Goal: Information Seeking & Learning: Learn about a topic

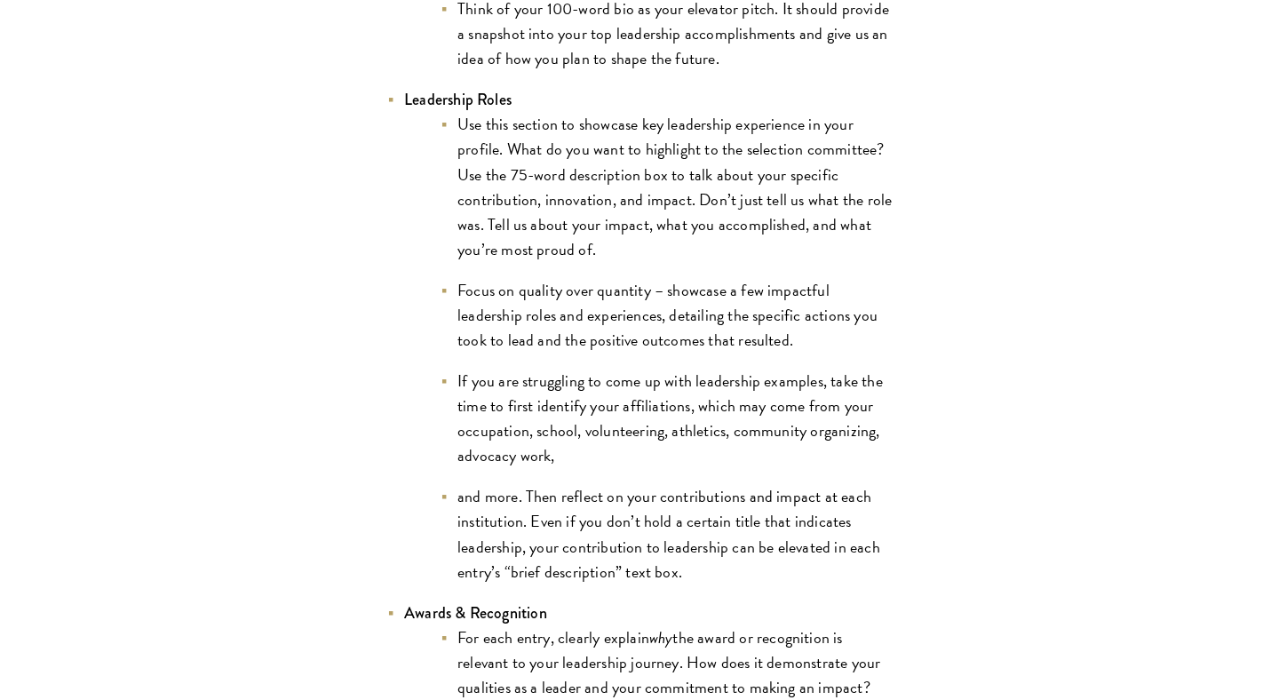
scroll to position [3745, 0]
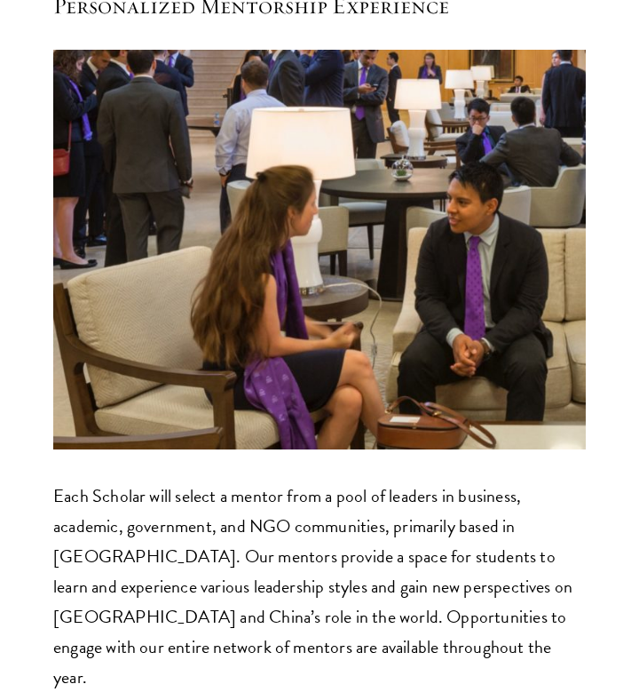
scroll to position [11555, 0]
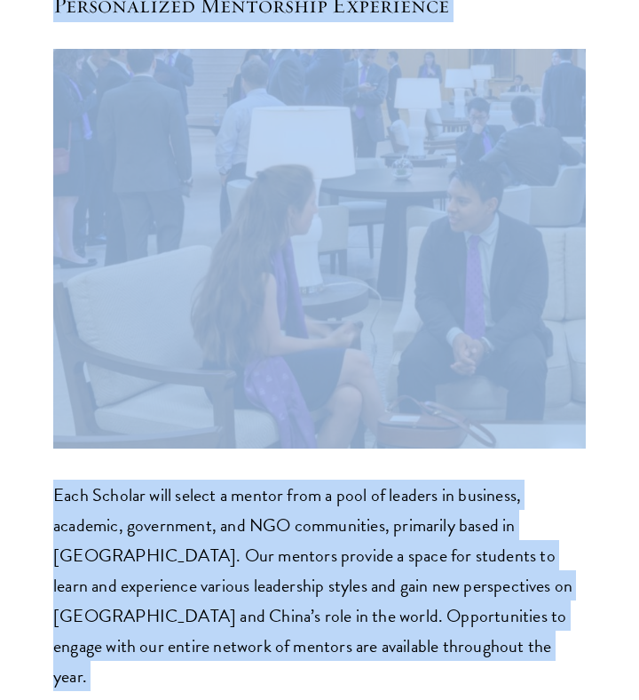
click at [322, 480] on p "Each Scholar will select a mentor from a pool of leaders in business, academic,…" at bounding box center [319, 585] width 533 height 211
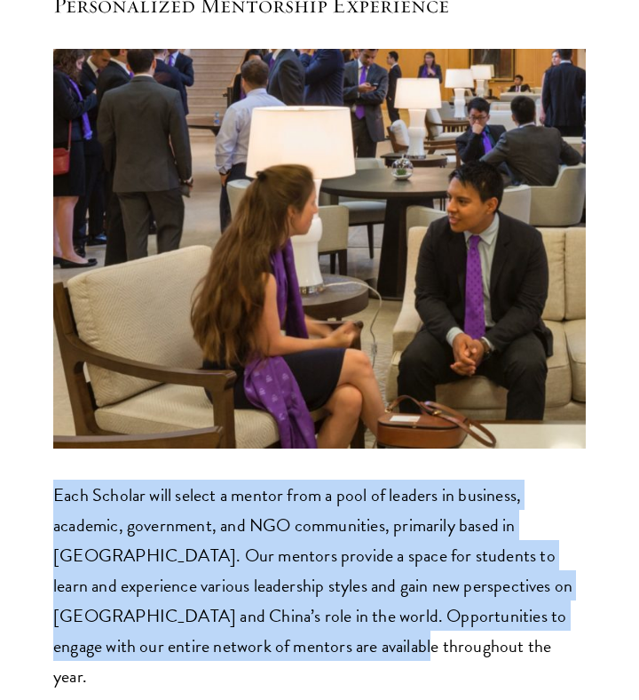
drag, startPoint x: 330, startPoint y: 480, endPoint x: 45, endPoint y: 346, distance: 315.1
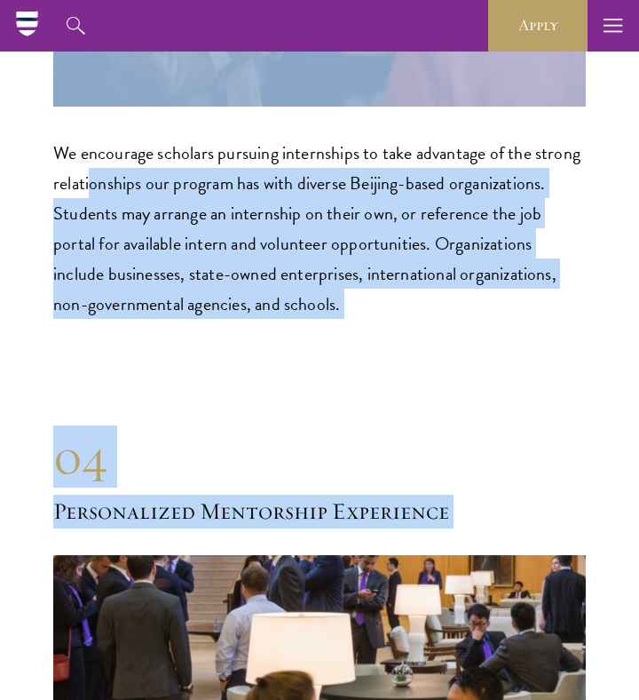
scroll to position [10957, 0]
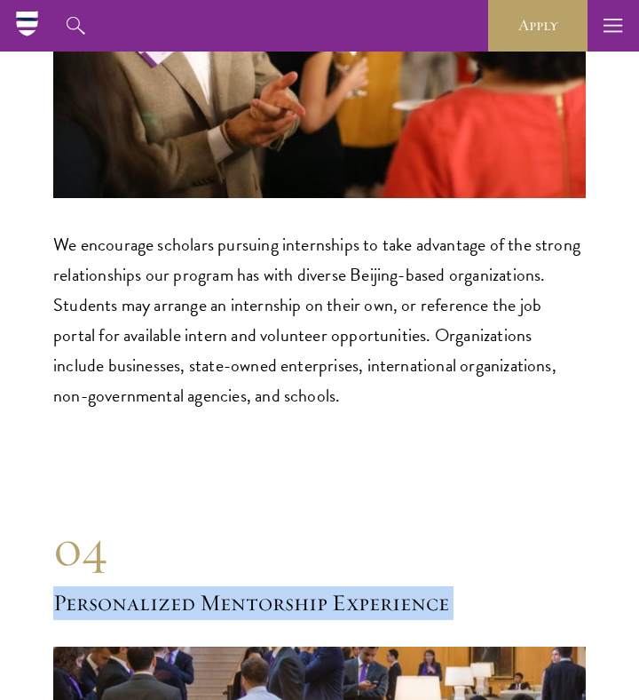
copy div "Personalized Mentorship Experience 04 Personalized Mentorship Experience Each S…"
drag, startPoint x: 317, startPoint y: 517, endPoint x: 39, endPoint y: 433, distance: 290.3
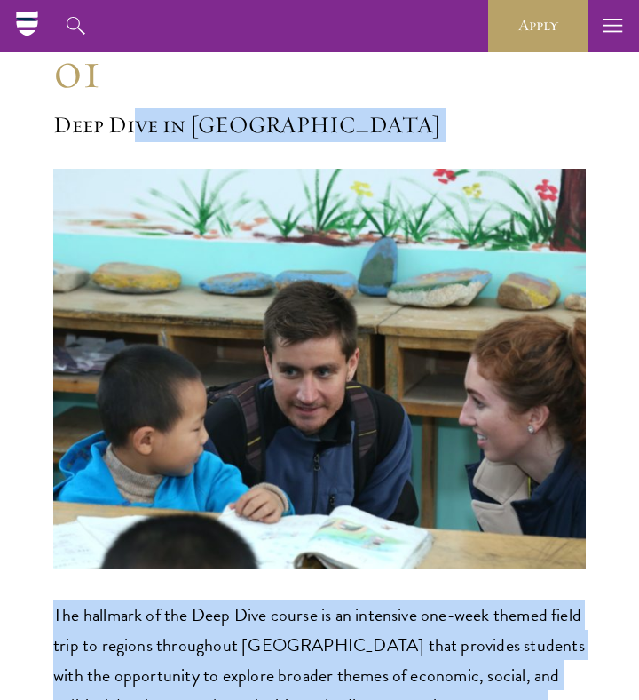
scroll to position [8151, 0]
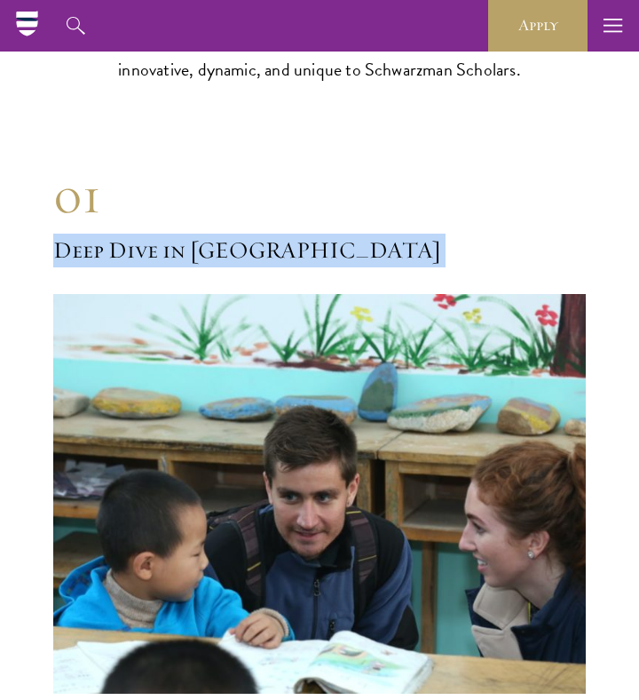
drag, startPoint x: 220, startPoint y: 481, endPoint x: 64, endPoint y: 99, distance: 412.7
click at [64, 164] on div "01 Deep Dive in China 01 Deep Dive in China The hallmark of the Deep Dive cours…" at bounding box center [319, 519] width 533 height 711
copy div "Deep Dive in China 01 Deep Dive in China The hallmark of the Deep Dive course i…"
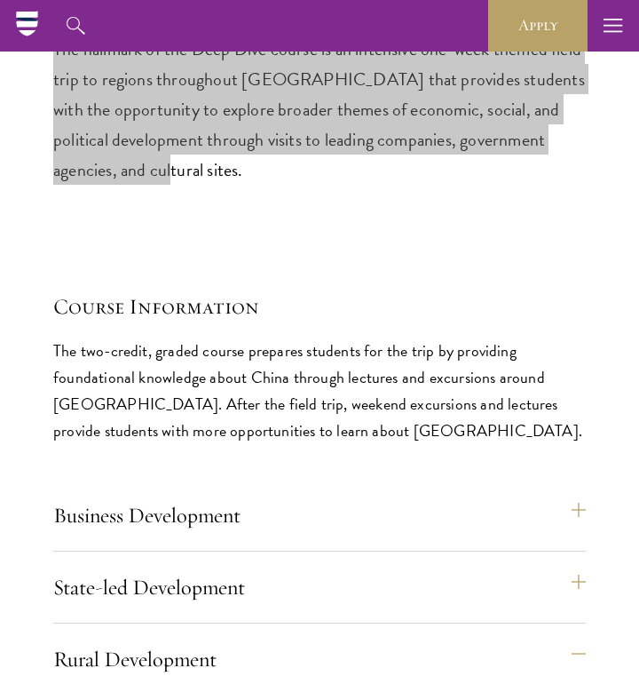
scroll to position [8875, 0]
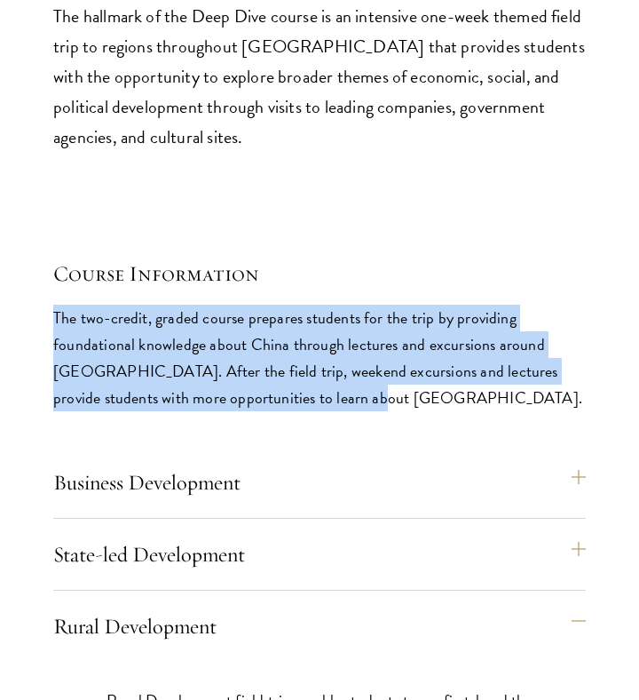
copy p "The two-credit, graded course prepares students for the trip by providing found…"
drag, startPoint x: 56, startPoint y: 182, endPoint x: 343, endPoint y: 266, distance: 299.0
click at [343, 305] on p "The two-credit, graded course prepares students for the trip by providing found…" at bounding box center [319, 358] width 533 height 107
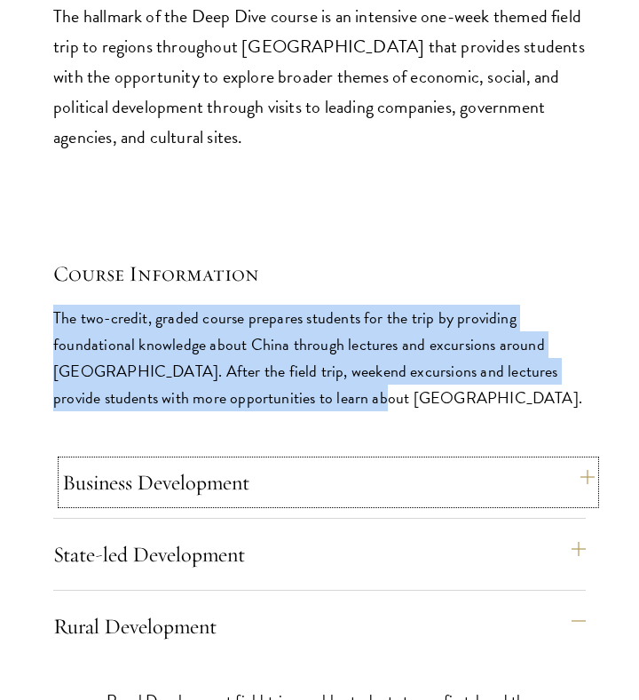
click at [280, 461] on button "Business Development" at bounding box center [328, 482] width 533 height 43
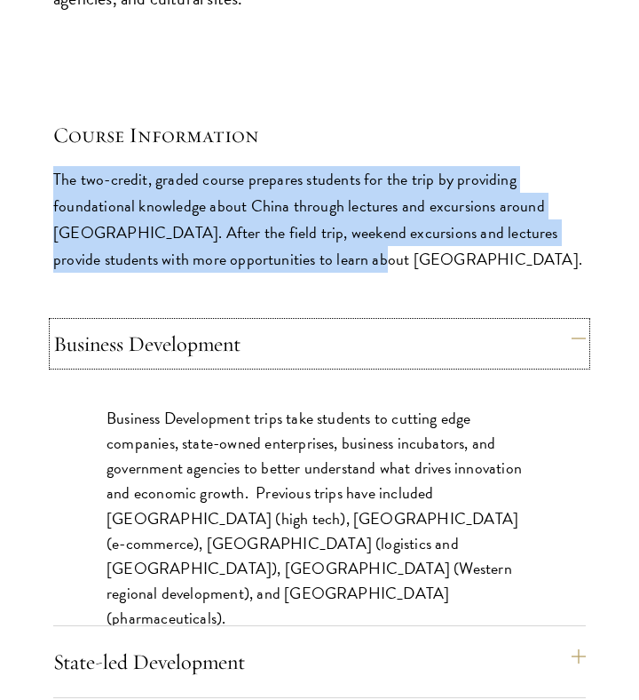
scroll to position [9058, 0]
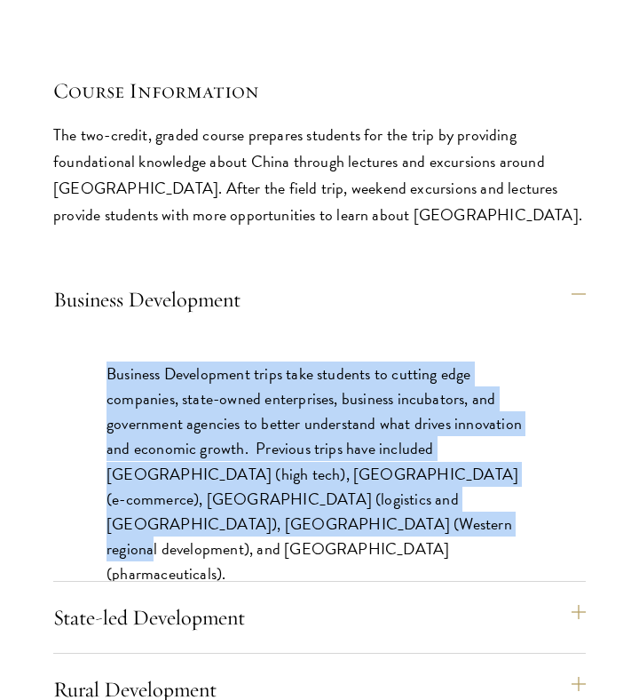
drag, startPoint x: 240, startPoint y: 396, endPoint x: 106, endPoint y: 249, distance: 199.3
click at [106, 335] on div "Business Development trips take students to cutting edge companies, state-owned…" at bounding box center [319, 483] width 533 height 296
copy p "Business Development trips take students to cutting edge companies, state-owned…"
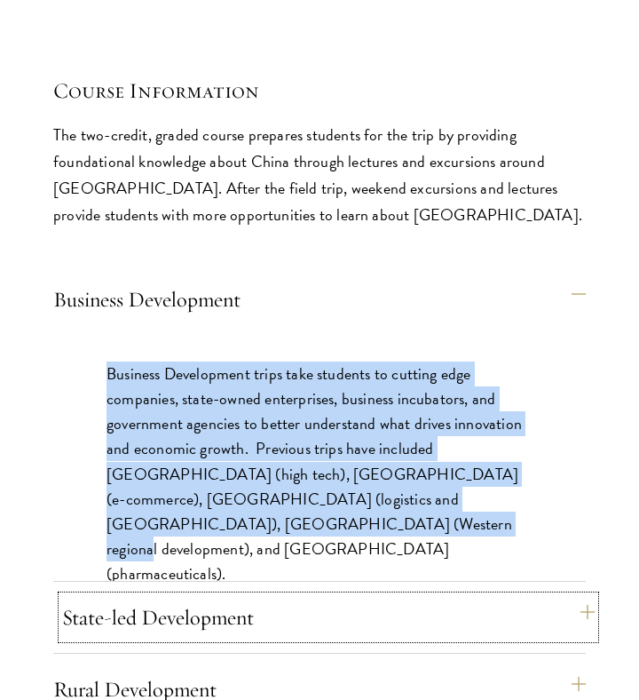
click at [291, 596] on button "State-led Development" at bounding box center [328, 617] width 533 height 43
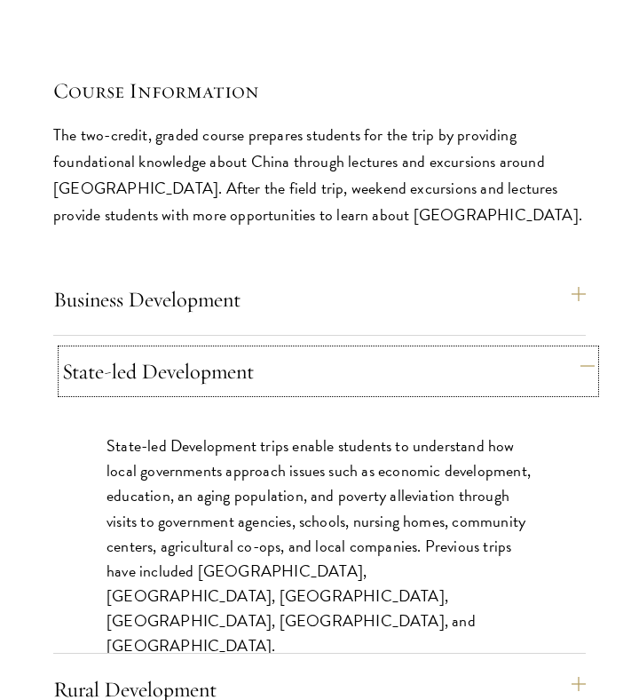
scroll to position [9225, 0]
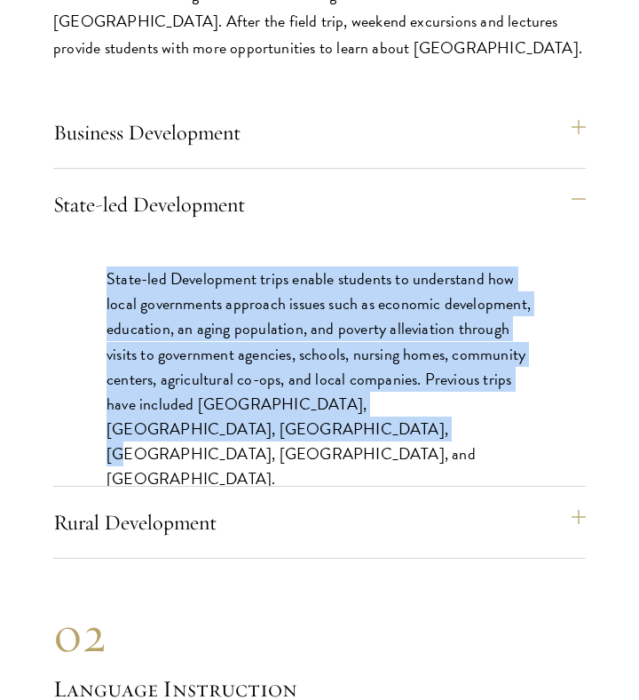
drag, startPoint x: 206, startPoint y: 332, endPoint x: 97, endPoint y: 150, distance: 212.3
click at [97, 240] on div "State-led Development trips enable students to understand how local governments…" at bounding box center [319, 388] width 533 height 296
copy p "State-led Development trips enable students to understand how local governments…"
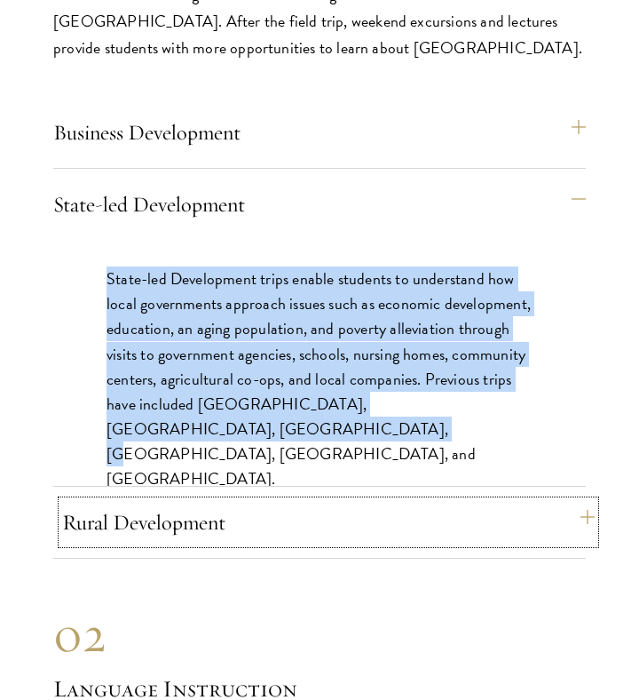
click at [267, 501] on button "Rural Development" at bounding box center [328, 522] width 533 height 43
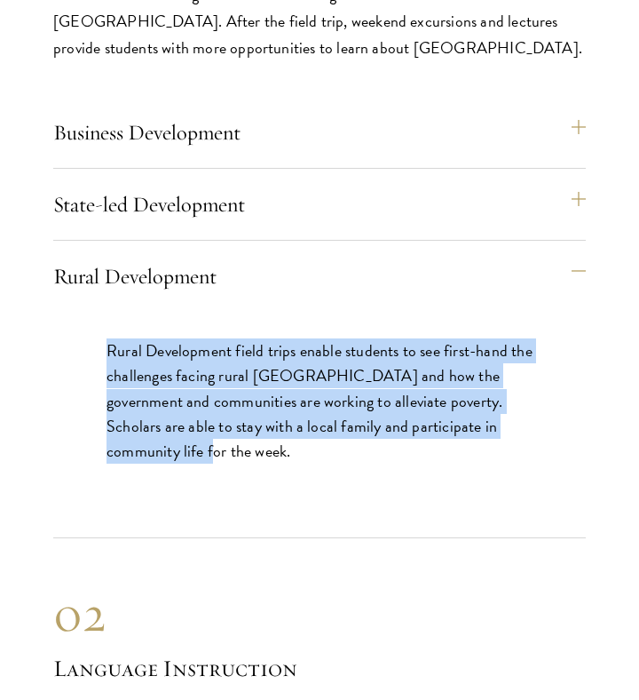
copy p "Rural Development field trips enable students to see first-hand the challenges …"
drag, startPoint x: 241, startPoint y: 352, endPoint x: 26, endPoint y: 214, distance: 255.2
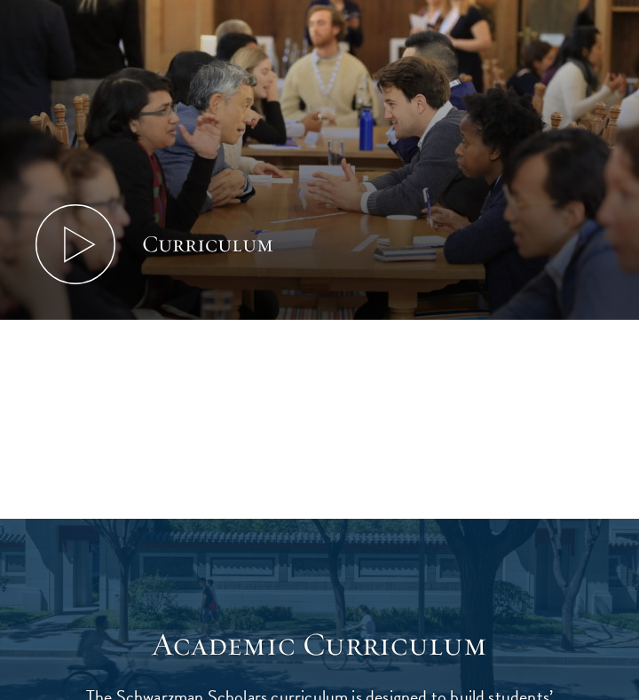
scroll to position [790, 0]
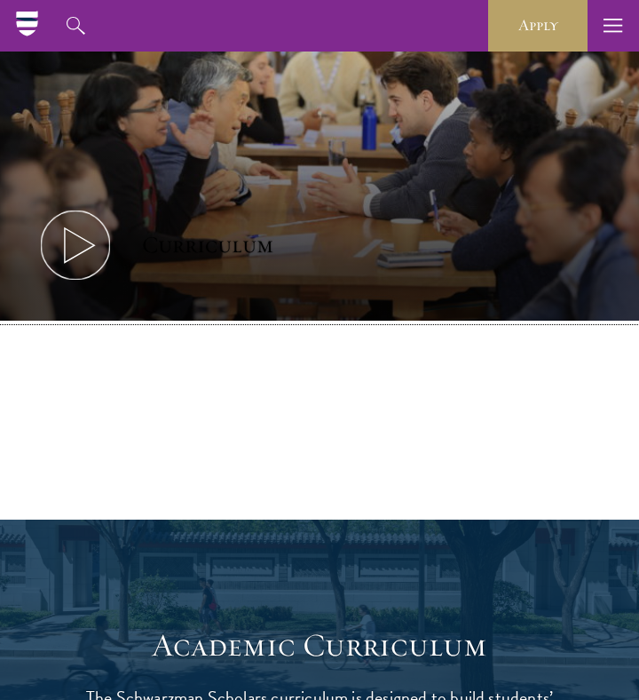
click at [94, 277] on icon at bounding box center [76, 245] width 80 height 80
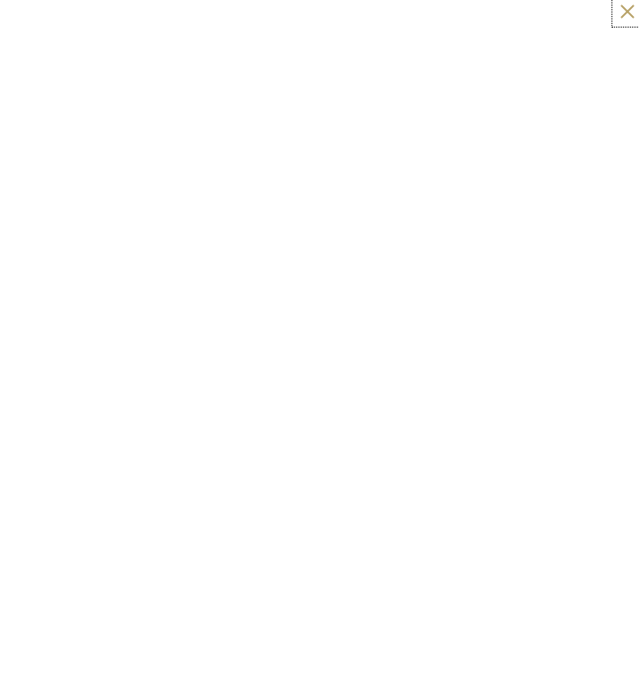
click at [628, 14] on button at bounding box center [627, 11] width 23 height 23
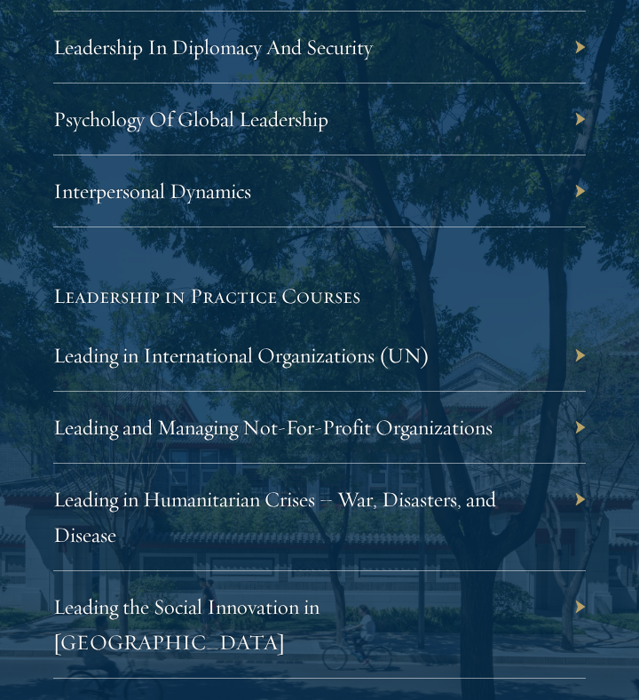
scroll to position [3705, 0]
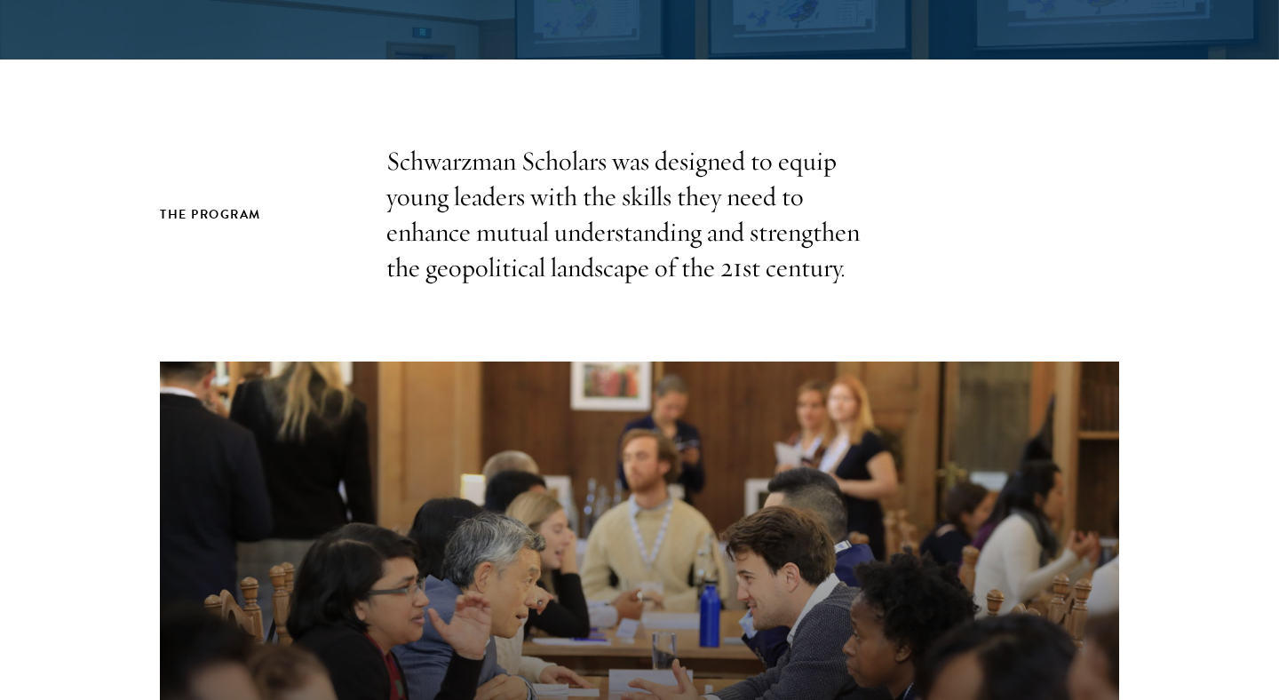
scroll to position [397, 0]
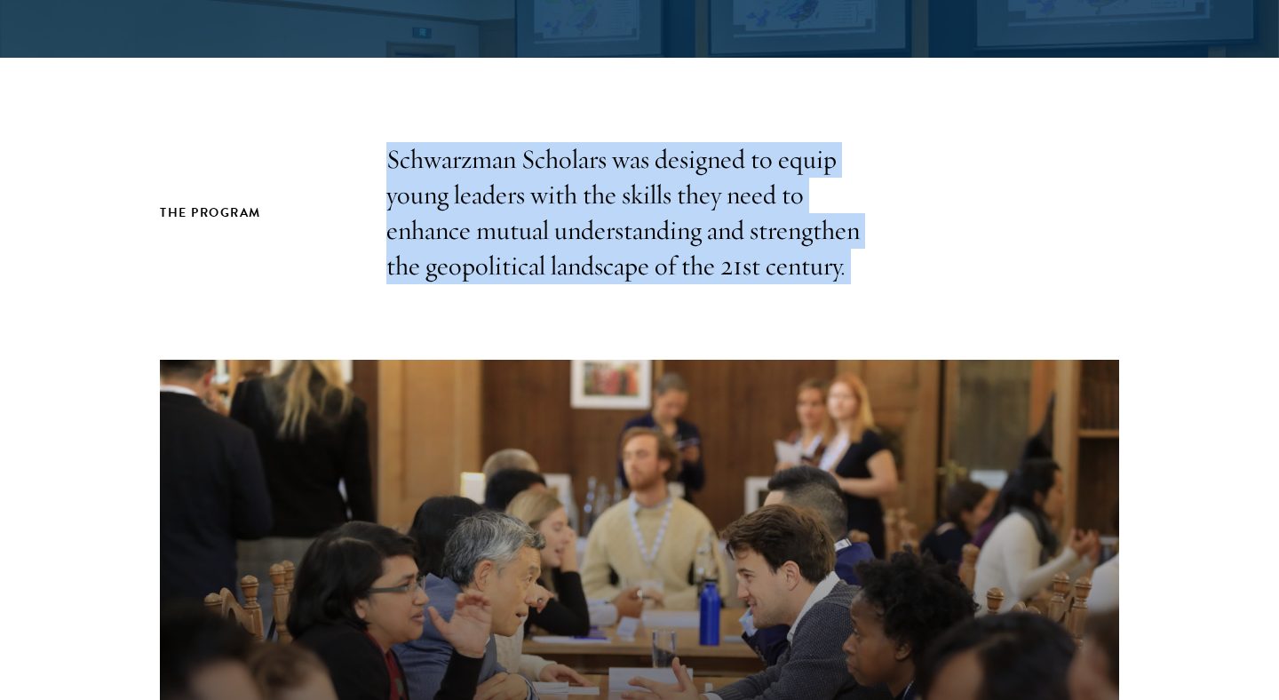
drag, startPoint x: 828, startPoint y: 290, endPoint x: 471, endPoint y: 141, distance: 386.6
click at [471, 142] on div "The Program Schwarzman Scholars was designed to equip young leaders with the sk…" at bounding box center [639, 575] width 1279 height 867
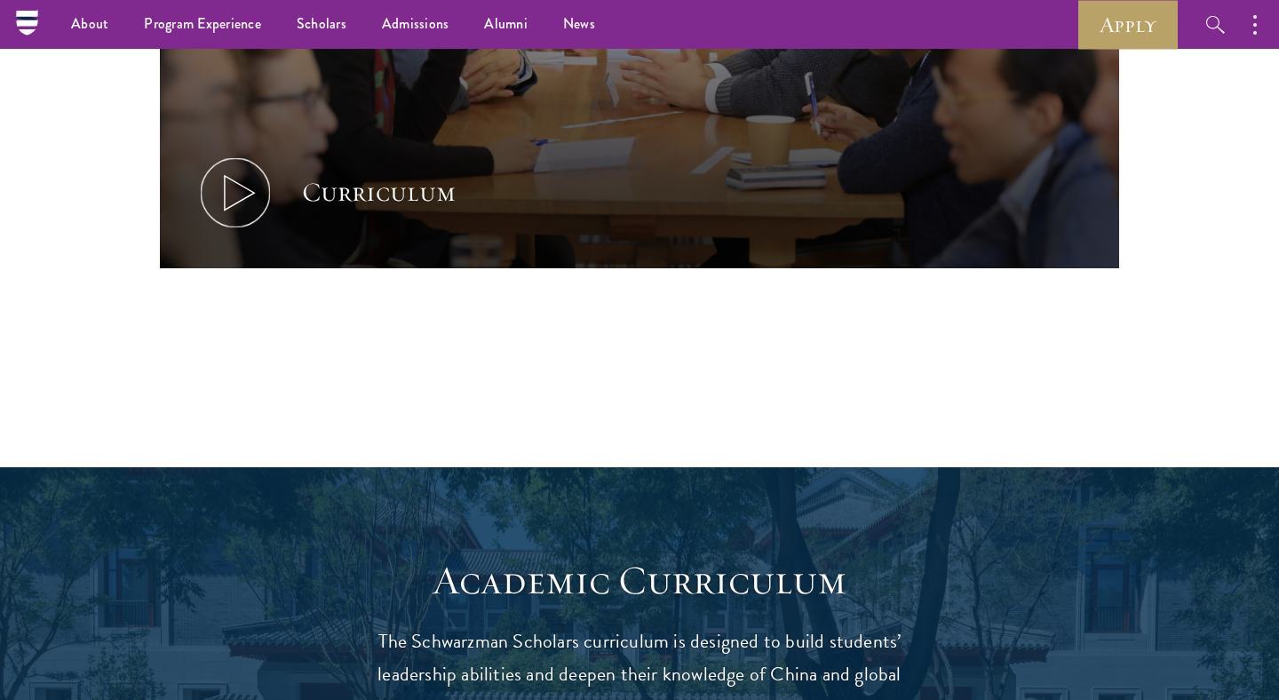
scroll to position [997, 0]
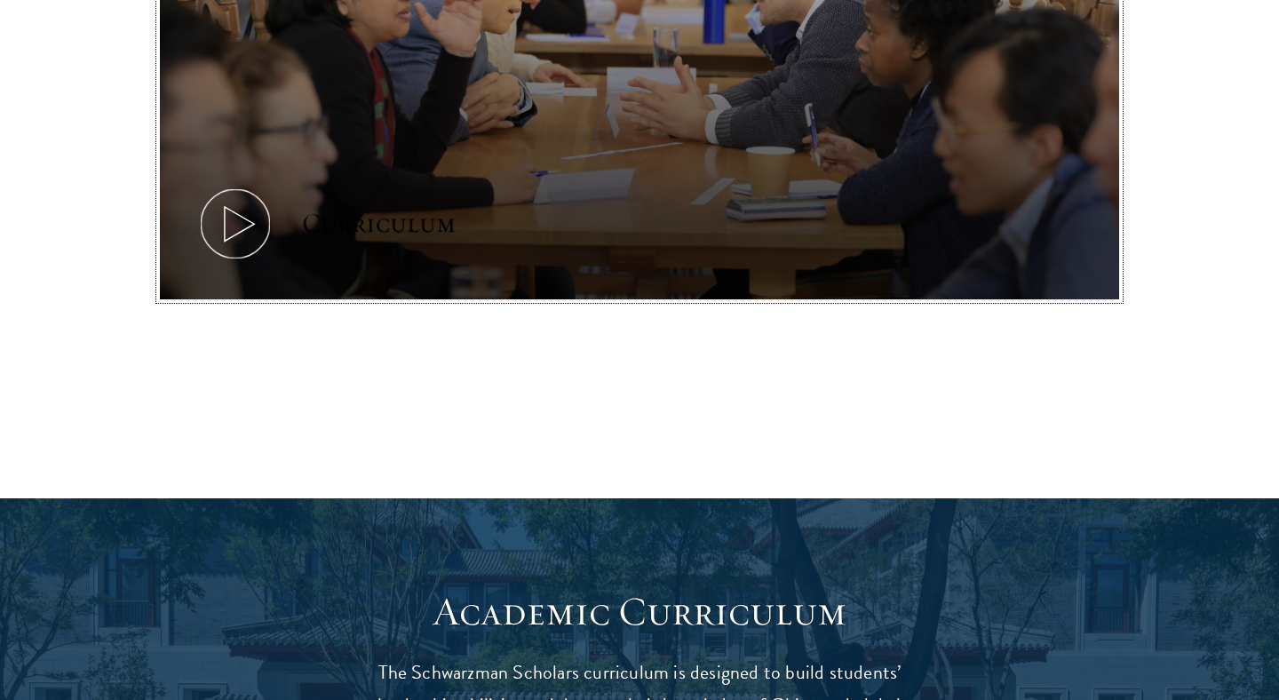
click at [252, 245] on icon at bounding box center [235, 224] width 80 height 80
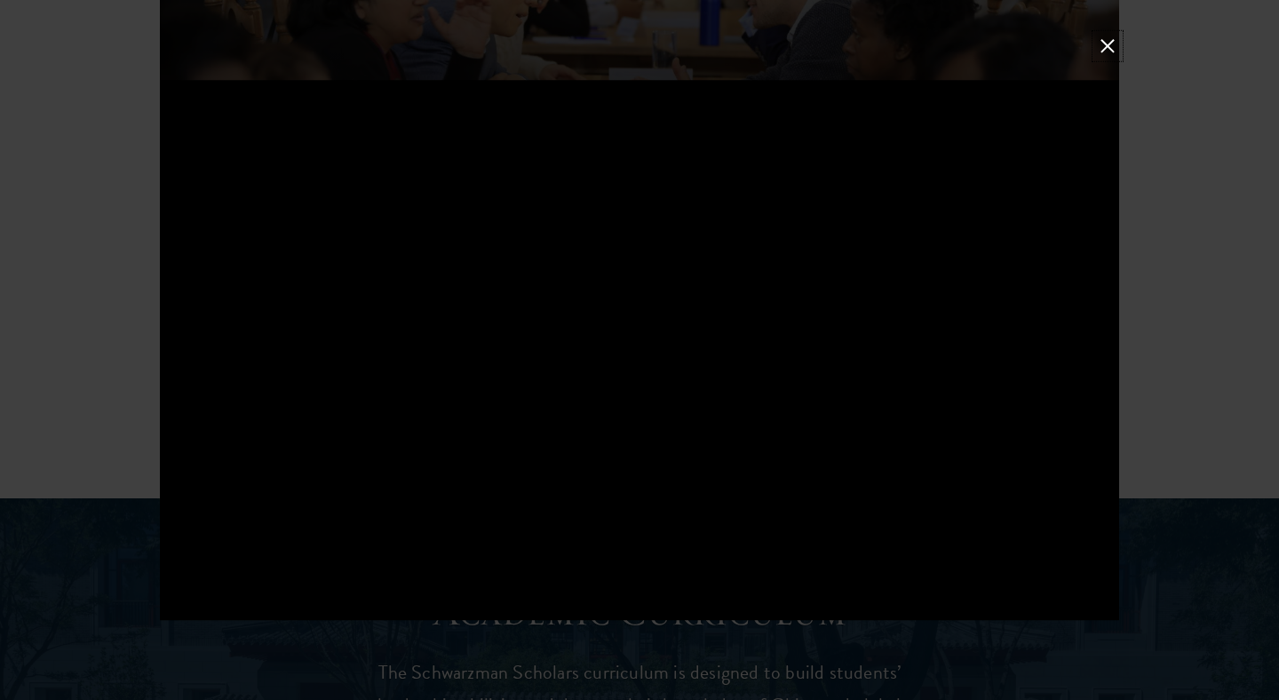
click at [639, 52] on button at bounding box center [1107, 46] width 23 height 23
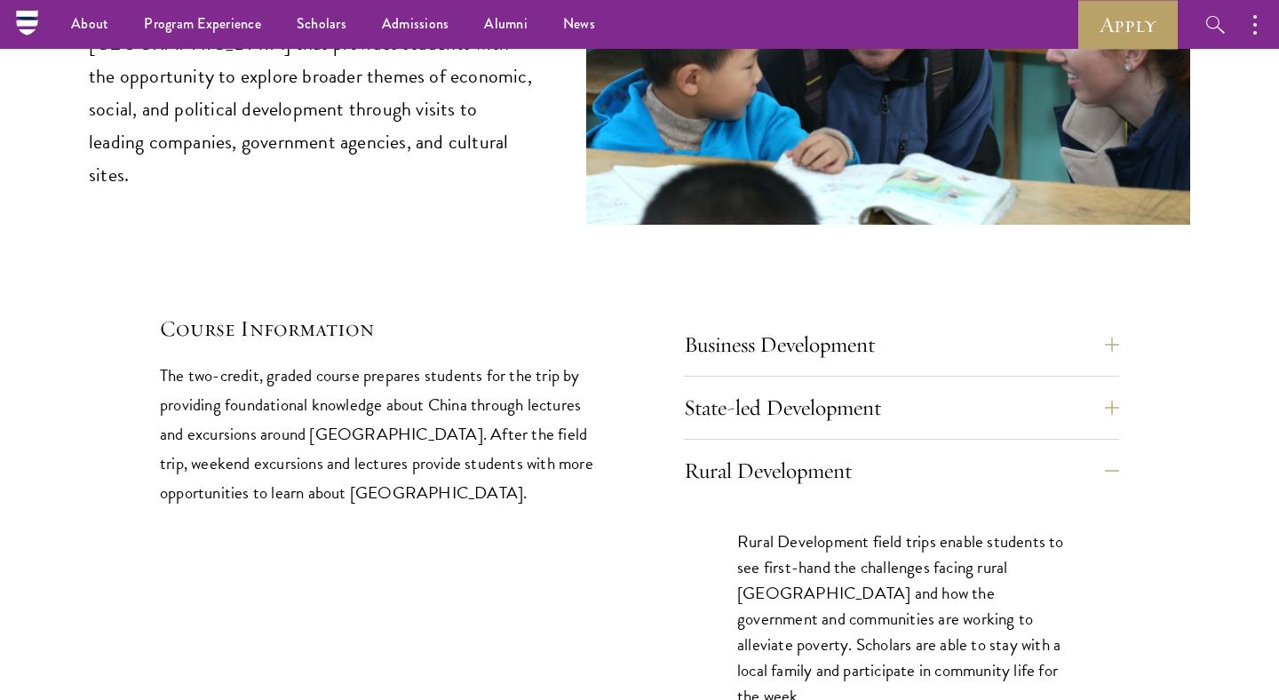
scroll to position [7373, 0]
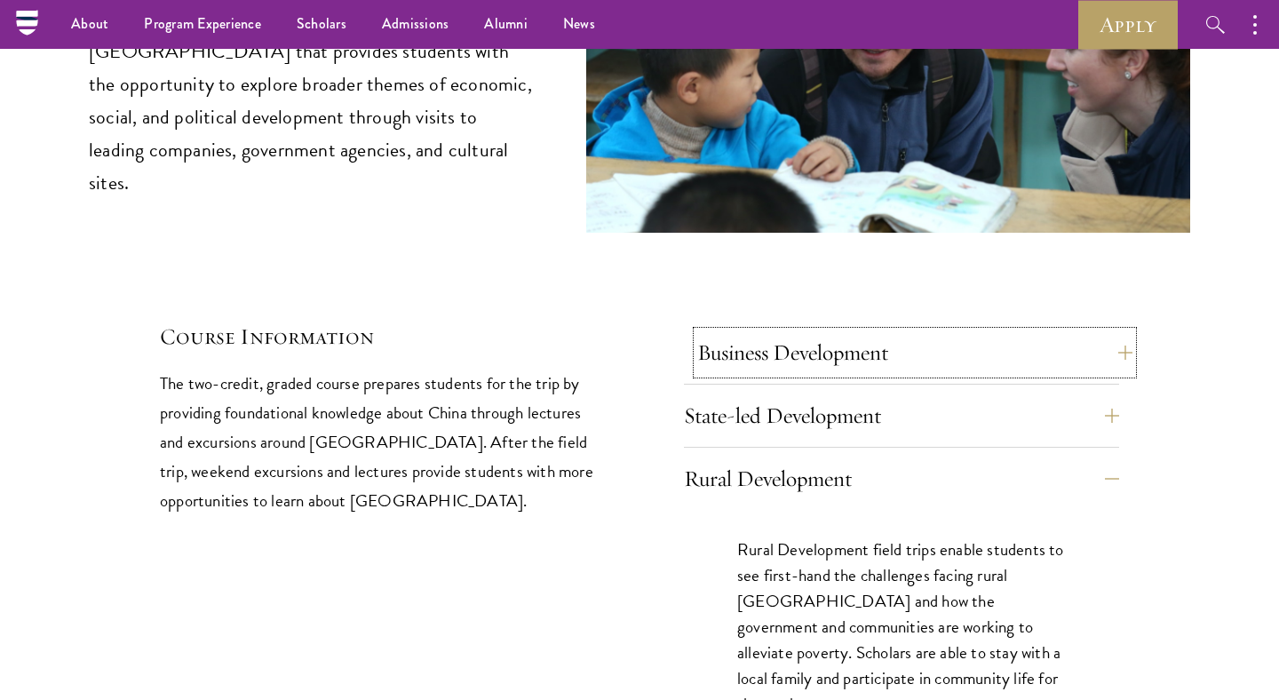
click at [639, 331] on button "Business Development" at bounding box center [914, 352] width 435 height 43
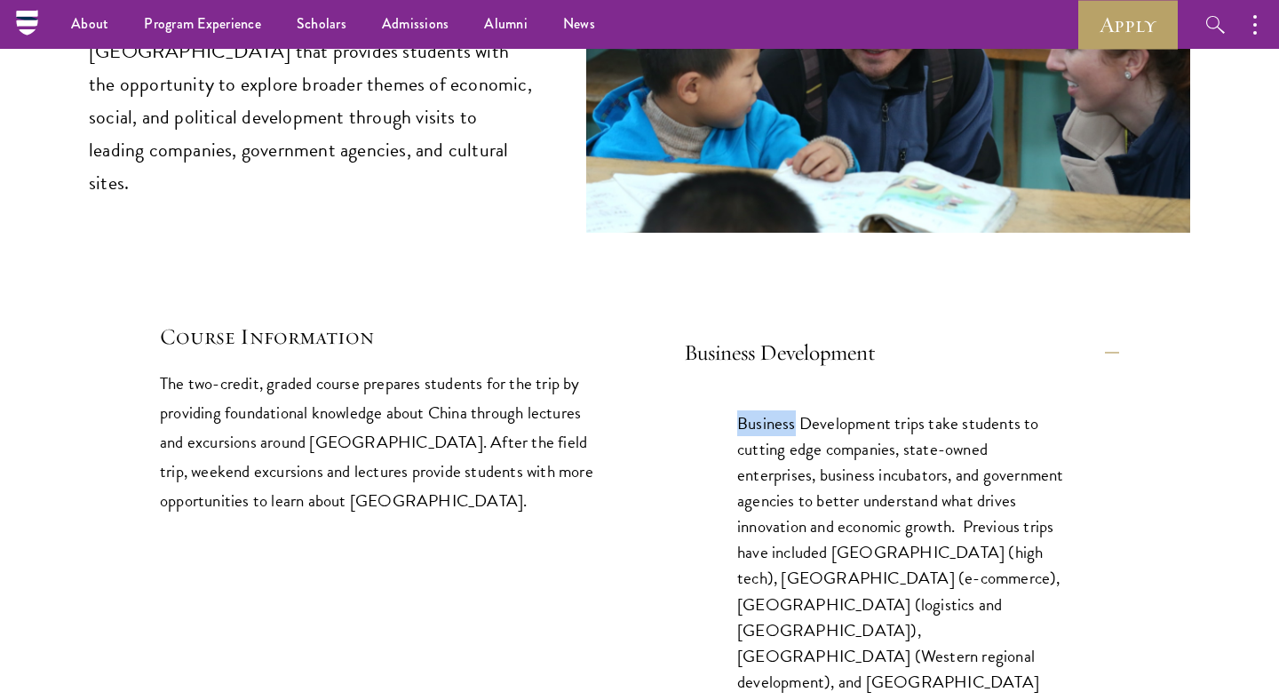
drag, startPoint x: 735, startPoint y: 349, endPoint x: 794, endPoint y: 358, distance: 59.3
click at [639, 384] on div "Business Development trips take students to cutting edge companies, state-owned…" at bounding box center [901, 574] width 435 height 381
click at [639, 410] on p "Business Development trips take students to cutting edge companies, state-owned…" at bounding box center [901, 565] width 329 height 310
drag, startPoint x: 819, startPoint y: 400, endPoint x: 940, endPoint y: 407, distance: 121.0
click at [639, 410] on p "Business Development trips take students to cutting edge companies, state-owned…" at bounding box center [901, 565] width 329 height 310
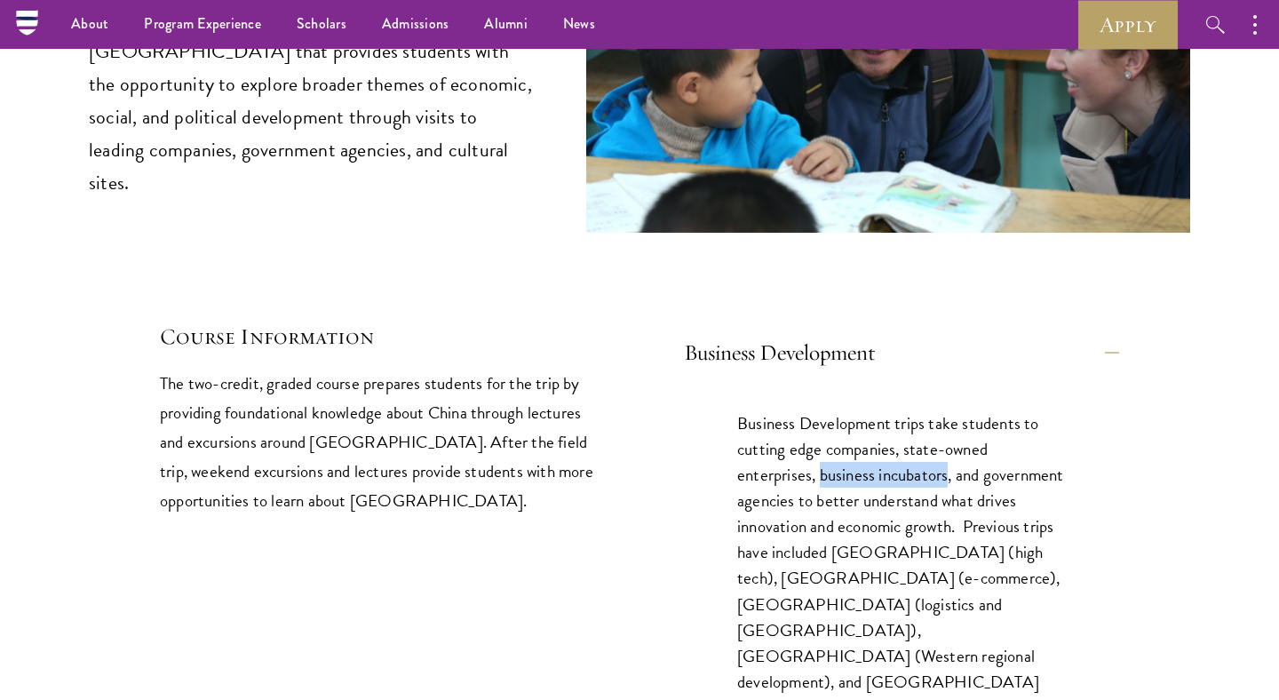
copy p "business incubators"
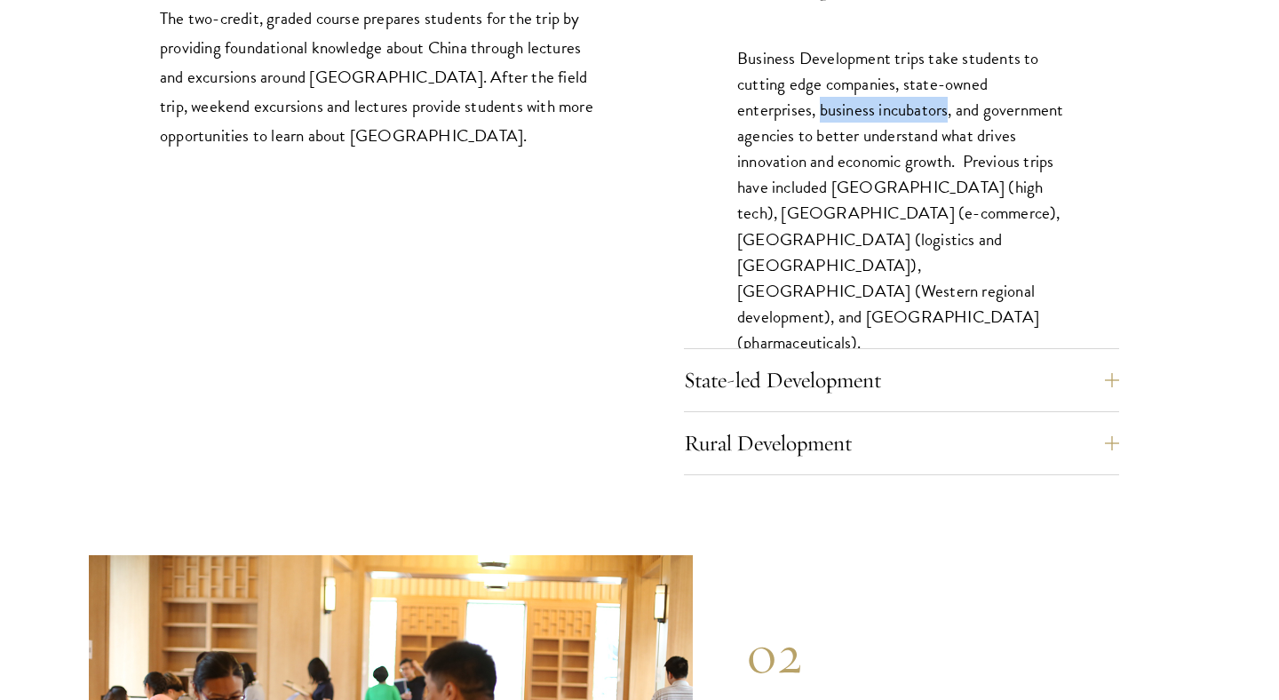
scroll to position [7791, 0]
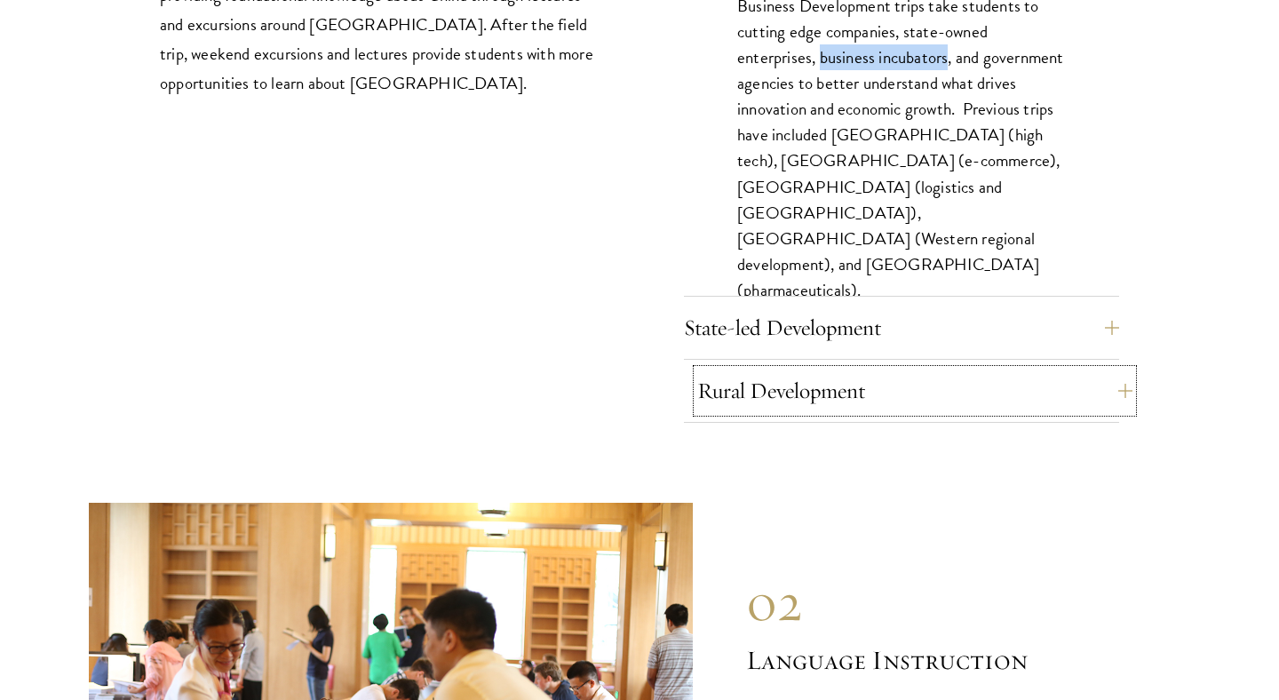
click at [639, 369] on button "Rural Development" at bounding box center [914, 390] width 435 height 43
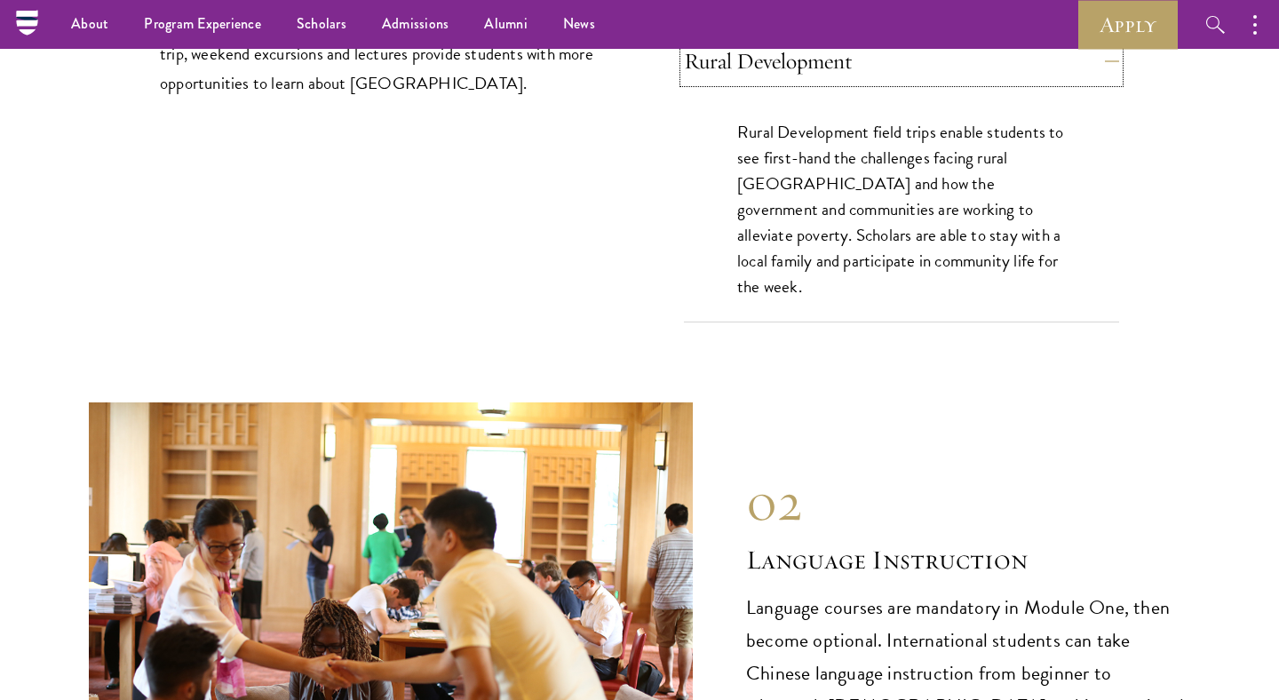
scroll to position [7645, 0]
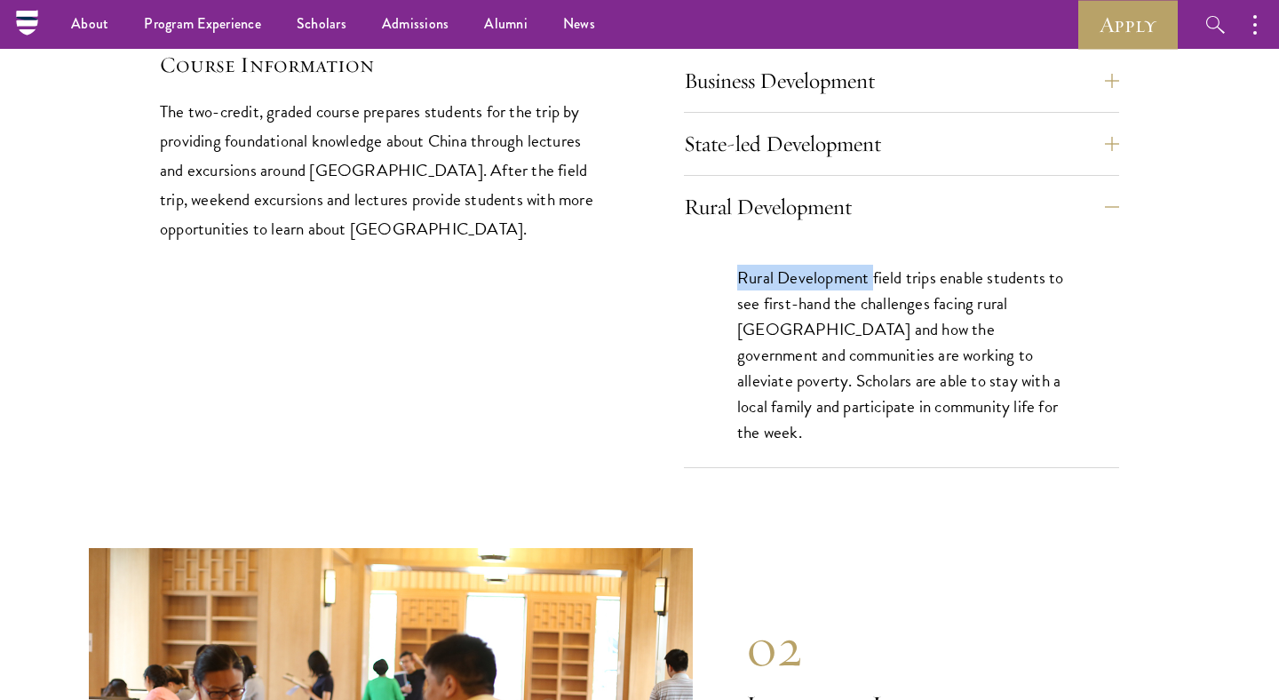
drag, startPoint x: 739, startPoint y: 204, endPoint x: 871, endPoint y: 213, distance: 132.6
click at [639, 265] on p "Rural Development field trips enable students to see first-hand the challenges …" at bounding box center [901, 355] width 329 height 180
click at [639, 337] on p "Rural Development field trips enable students to see first-hand the challenges …" at bounding box center [901, 355] width 329 height 180
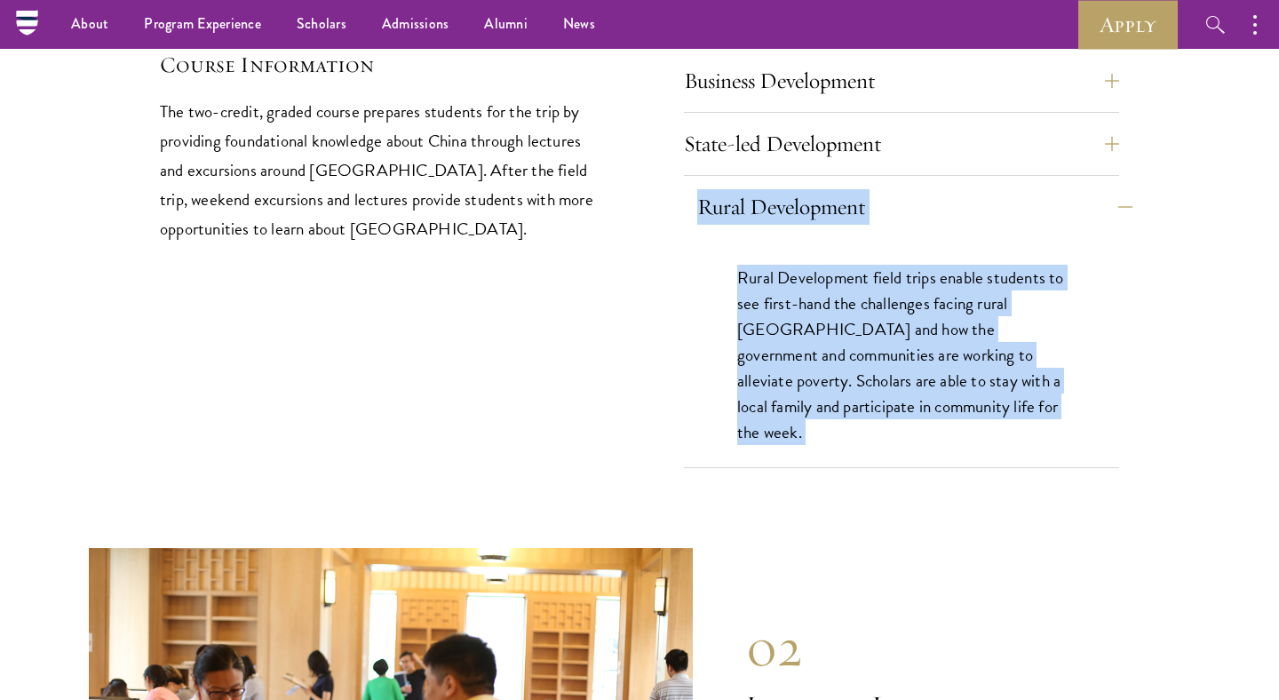
copy div "Rural Development Rural Development field trips enable students to see first-ha…"
drag, startPoint x: 953, startPoint y: 337, endPoint x: 687, endPoint y: 131, distance: 336.3
click at [639, 186] on div "Rural Development Rural Development field trips enable students to see first-ha…" at bounding box center [901, 327] width 435 height 282
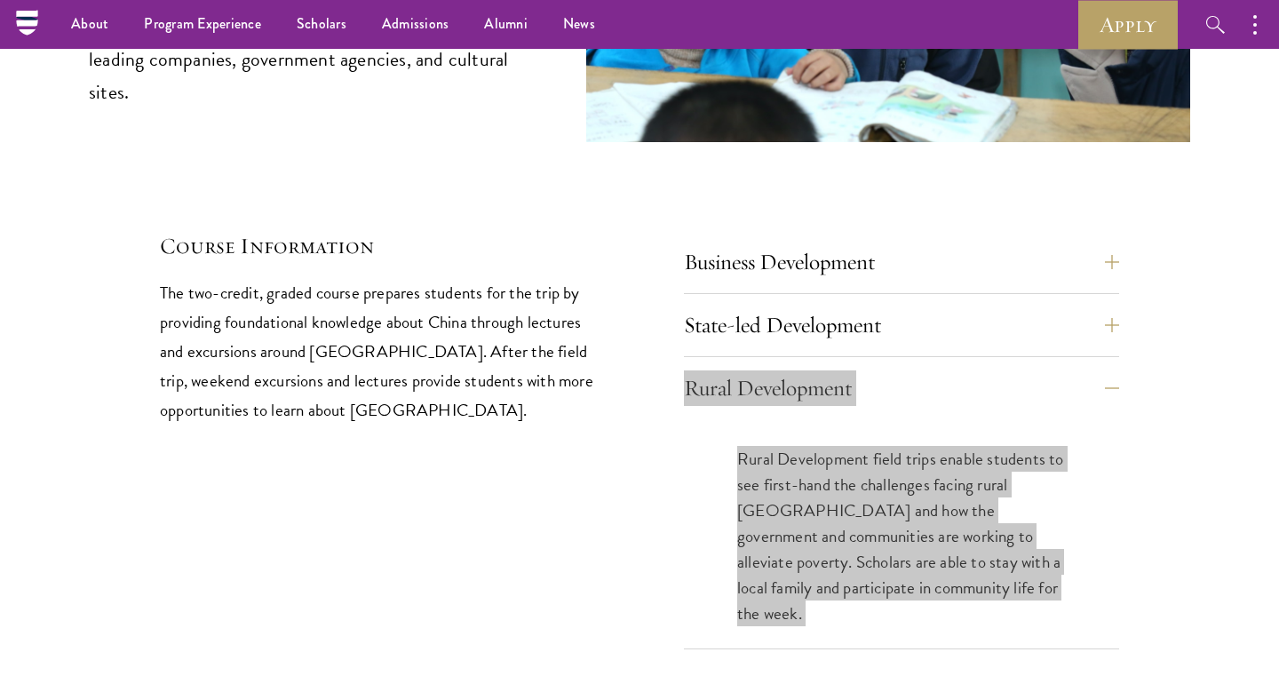
scroll to position [7459, 0]
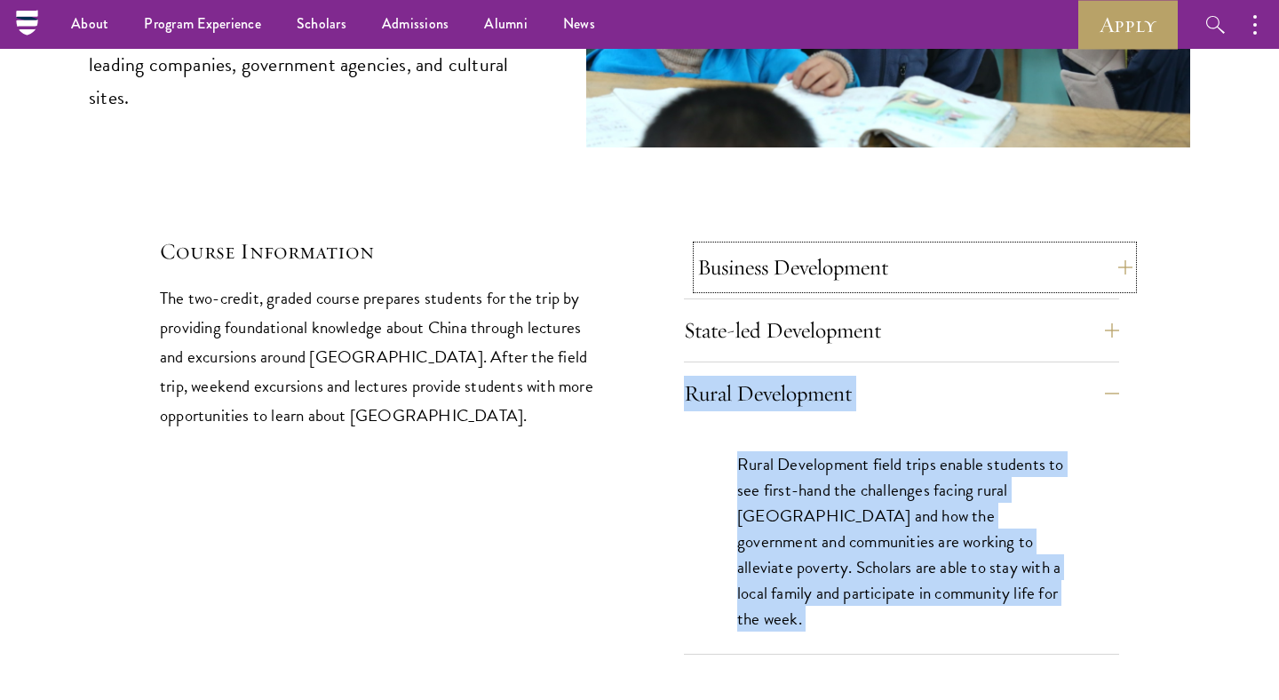
click at [639, 246] on button "Business Development" at bounding box center [914, 267] width 435 height 43
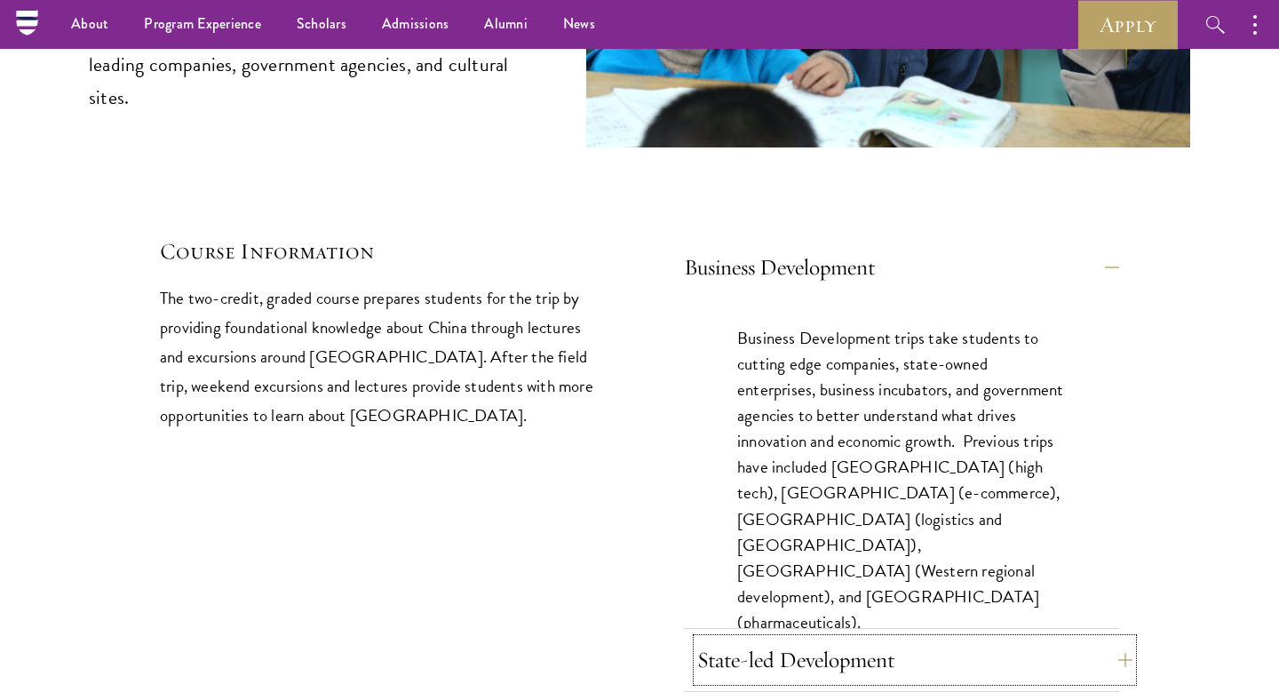
click at [639, 639] on button "State-led Development" at bounding box center [914, 660] width 435 height 43
